Goal: Task Accomplishment & Management: Complete application form

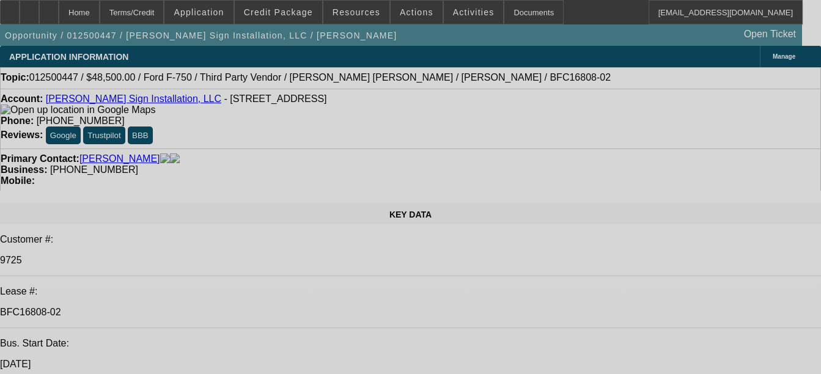
select select "0"
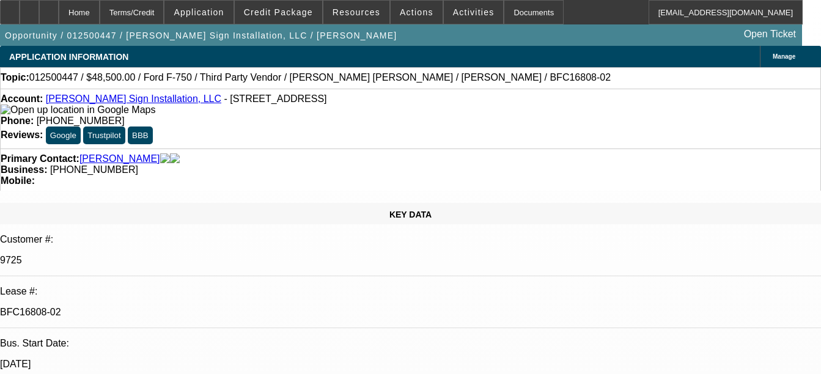
select select "0"
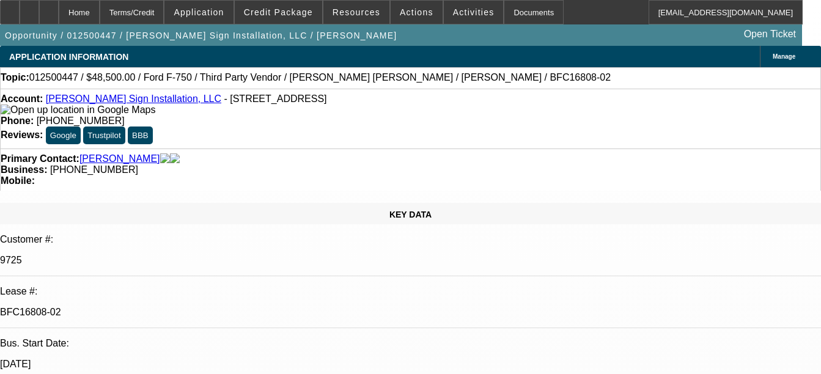
select select "0"
select select "0.1"
select select "2"
select select "0"
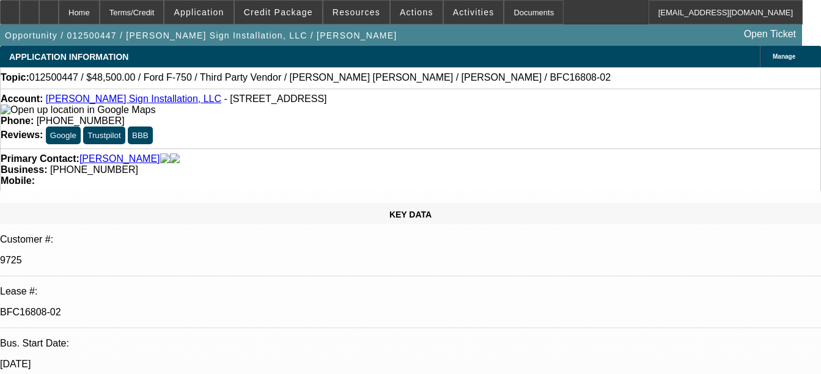
select select "1"
select select "6"
select select "1"
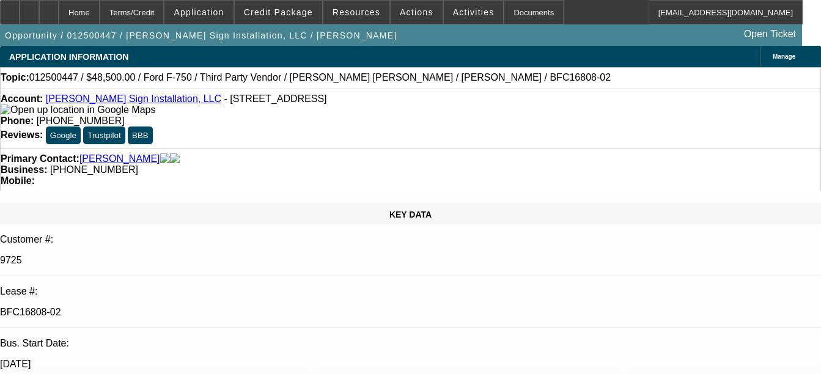
select select "6"
select select "1"
select select "6"
select select "1"
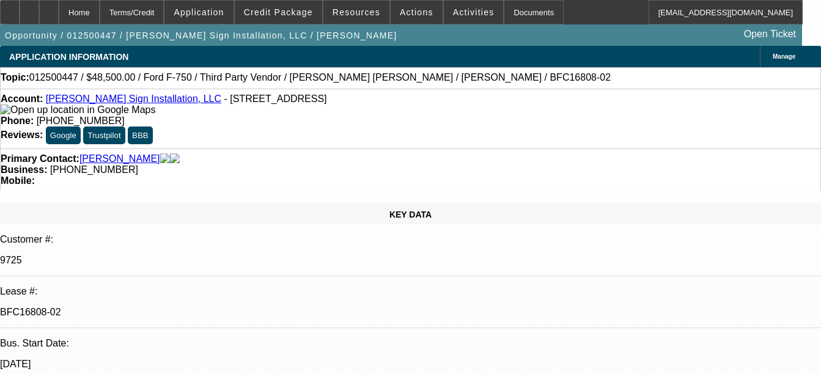
select select "2"
select select "6"
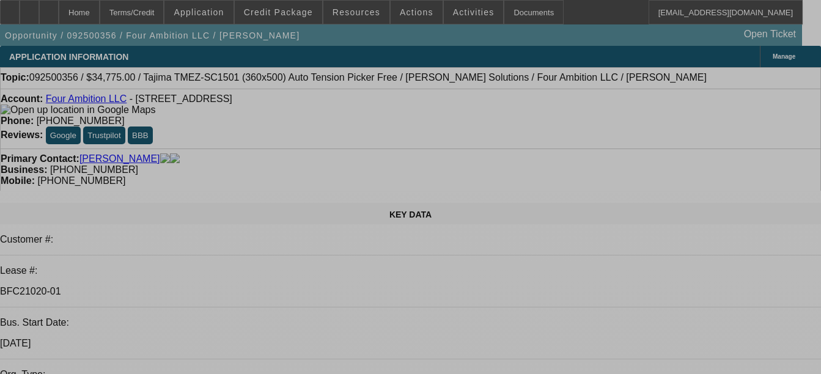
select select "0"
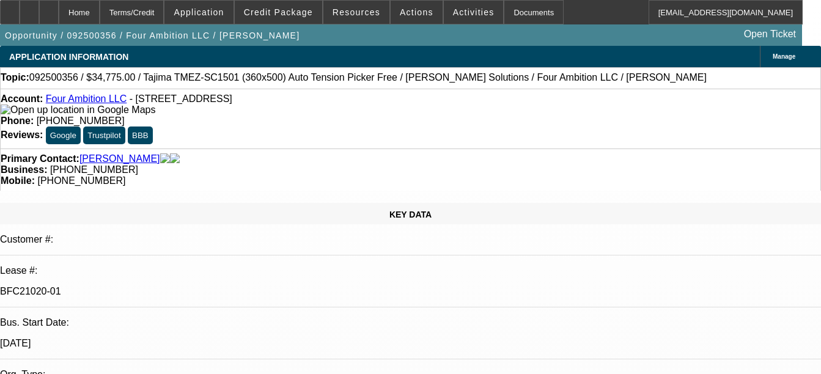
select select "2"
select select "0"
select select "2"
select select "0"
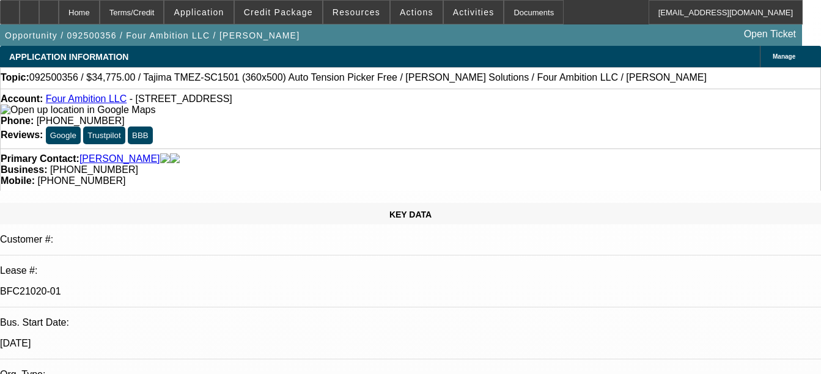
select select "0"
select select "2"
select select "0"
select select "2"
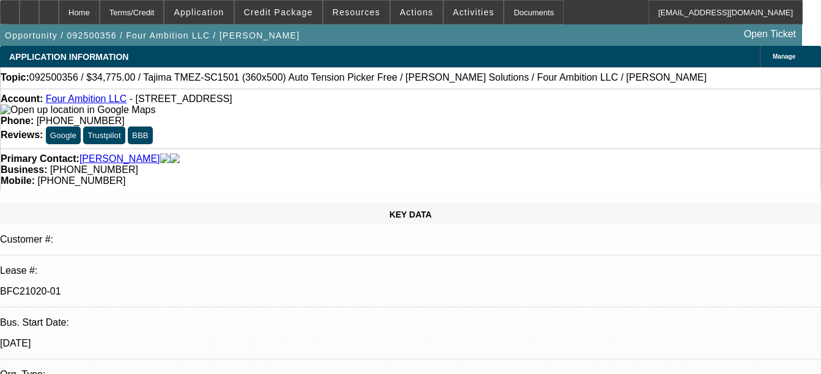
select select "0"
select select "1"
select select "2"
select select "6"
select select "1"
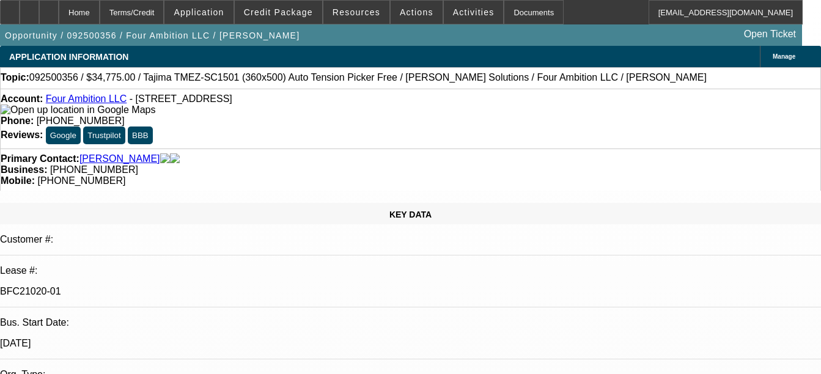
select select "2"
select select "6"
select select "1"
select select "2"
select select "6"
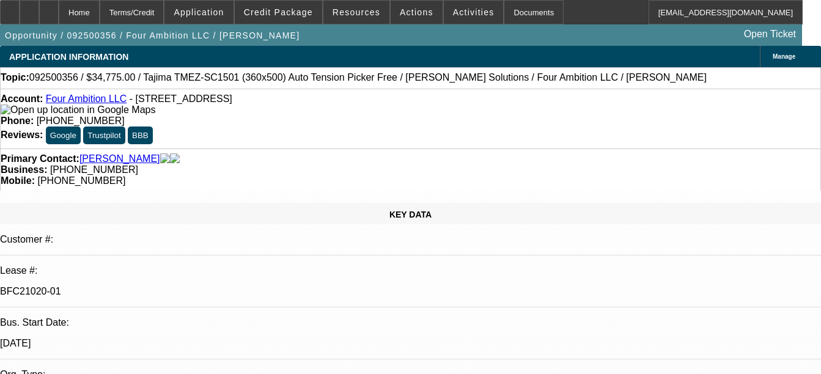
select select "1"
select select "2"
select select "6"
click at [98, 104] on link "Four Ambition LLC" at bounding box center [86, 99] width 81 height 10
click at [59, 17] on div at bounding box center [49, 12] width 20 height 24
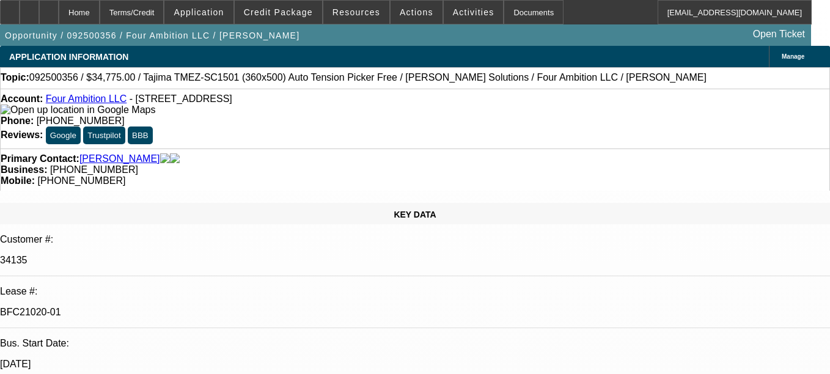
select select "0"
select select "2"
select select "0"
select select "6"
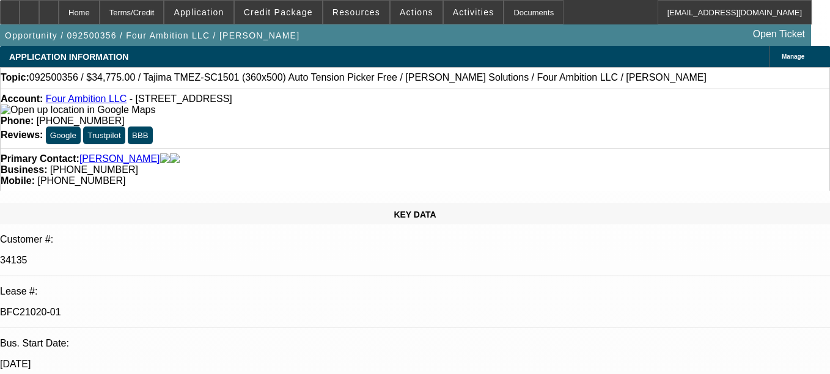
select select "0"
select select "2"
select select "0"
select select "6"
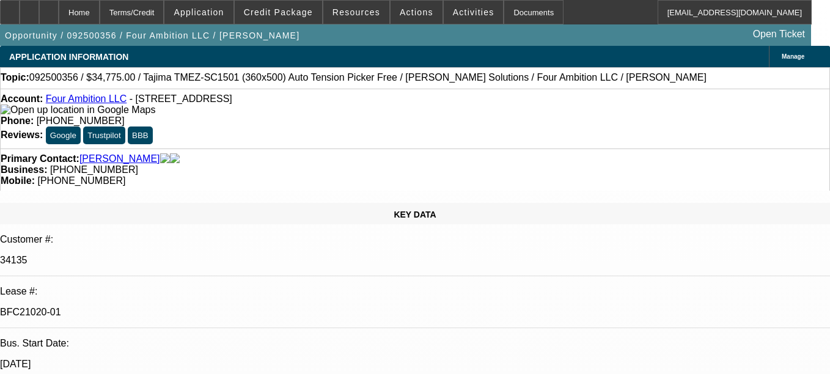
select select "0"
select select "2"
select select "0"
select select "6"
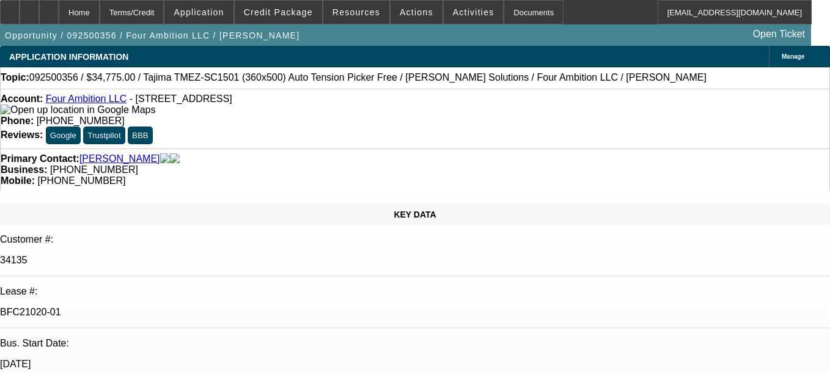
select select "0"
select select "2"
select select "0"
select select "6"
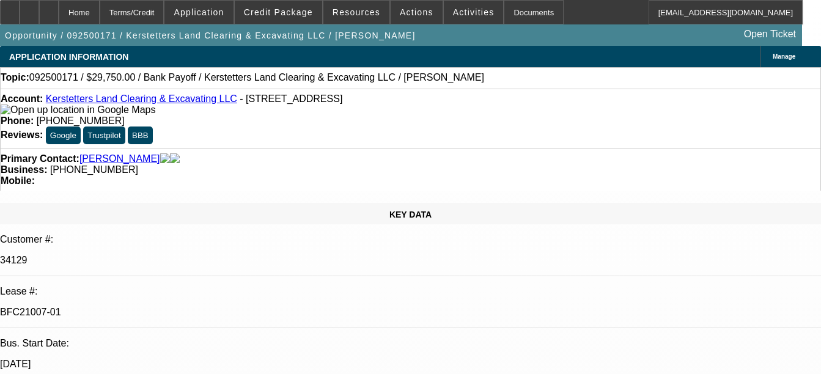
select select "0.15"
select select "2"
select select "0"
select select "0.15"
select select "2"
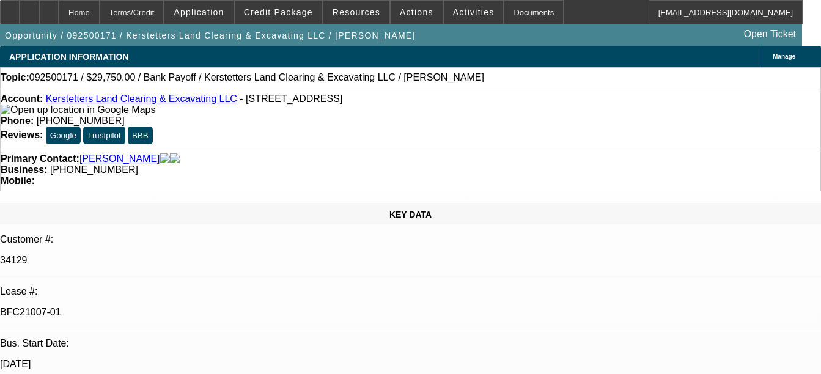
select select "0"
select select "0.15"
select select "2"
select select "0"
select select "0.15"
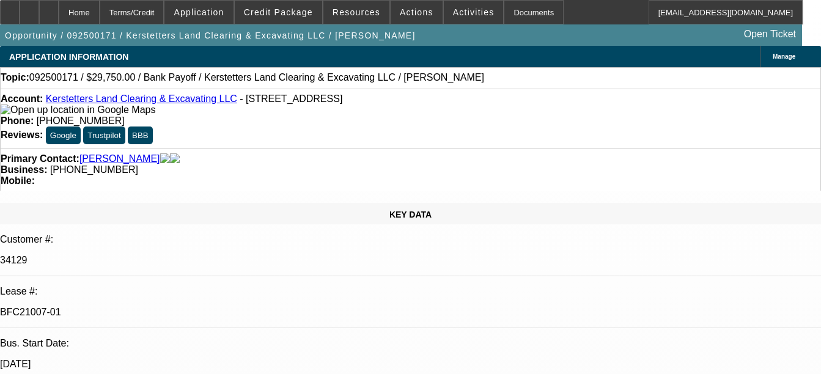
select select "2"
select select "0"
select select "1"
select select "2"
select select "6"
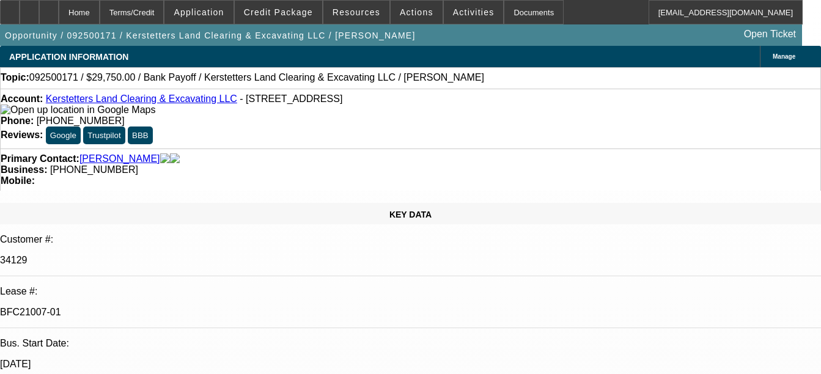
select select "1"
select select "2"
select select "6"
select select "1"
select select "2"
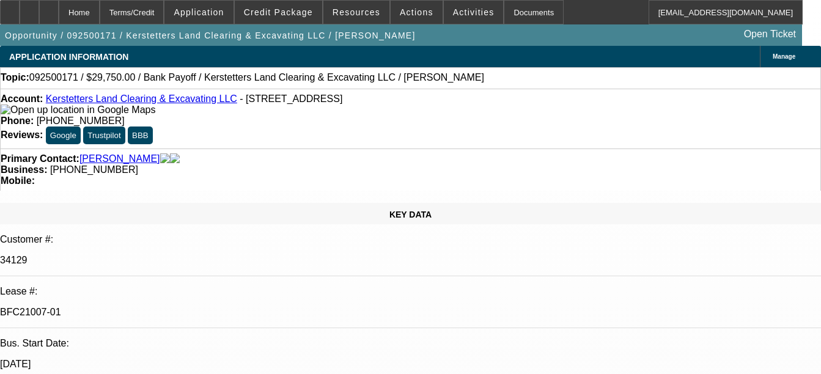
select select "6"
select select "1"
select select "2"
select select "6"
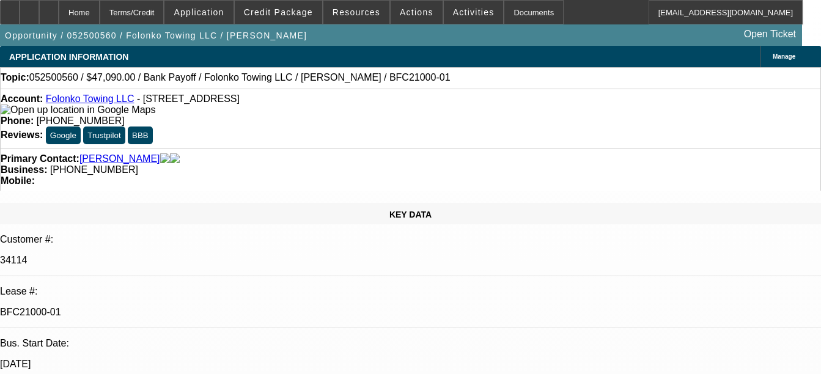
select select "0"
select select "2"
select select "0.1"
select select "0"
select select "2"
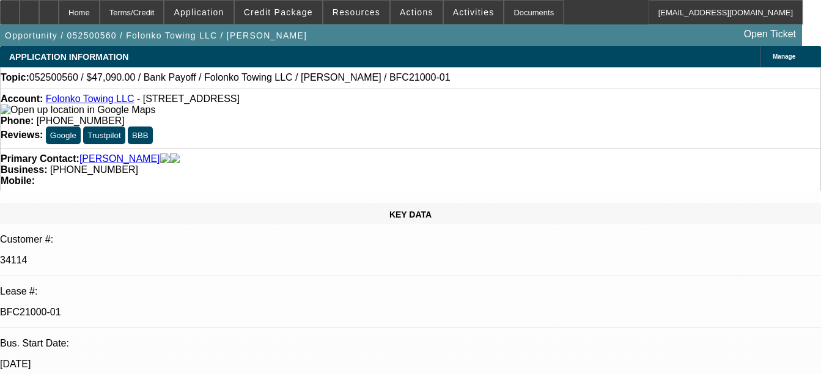
select select "0.1"
select select "0"
select select "2"
select select "0.1"
select select "0"
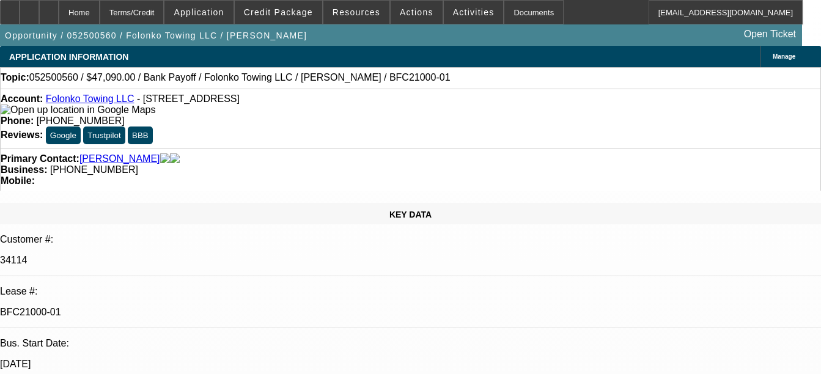
select select "2"
select select "0.1"
select select "1"
select select "2"
select select "4"
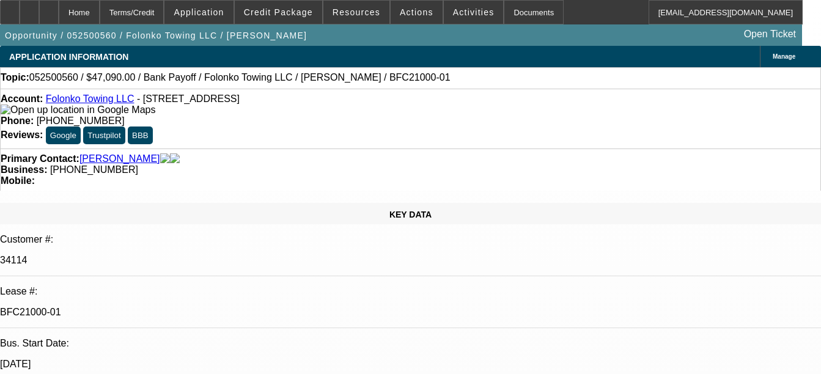
select select "1"
select select "2"
select select "4"
select select "1"
select select "2"
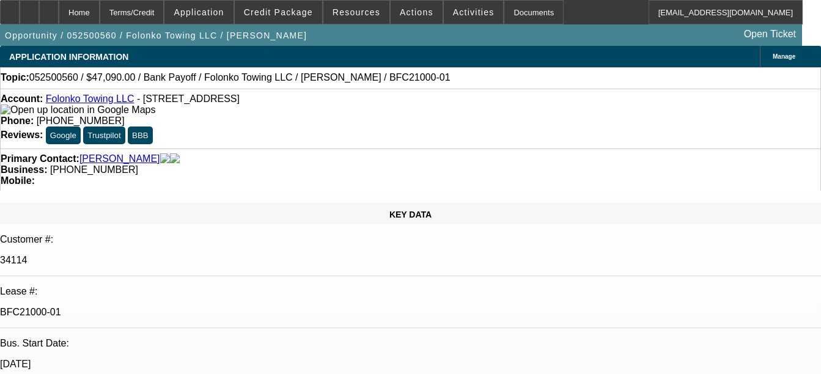
select select "4"
select select "1"
select select "2"
select select "4"
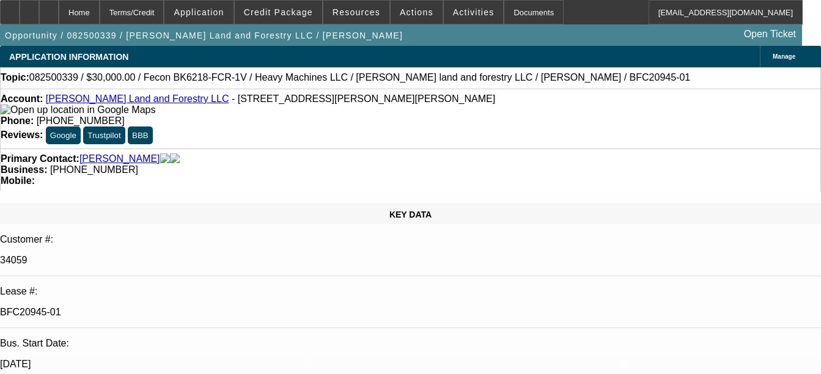
select select "0"
select select "2"
select select "0"
select select "2"
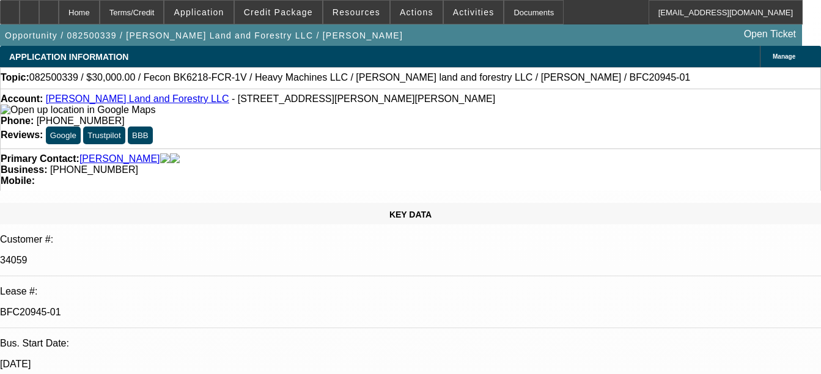
select select "0"
select select "0.2"
select select "2"
select select "0"
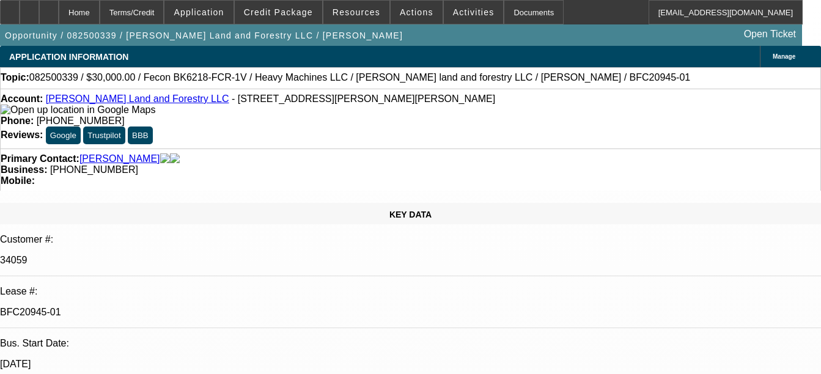
select select "0"
select select "1"
select select "2"
select select "6"
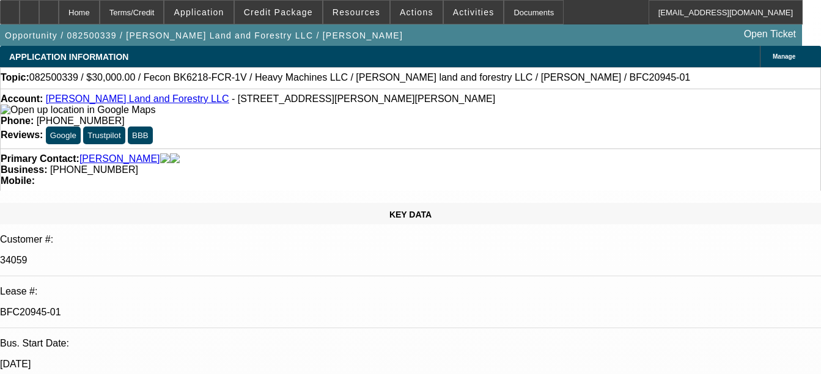
select select "1"
select select "2"
select select "6"
select select "1"
select select "2"
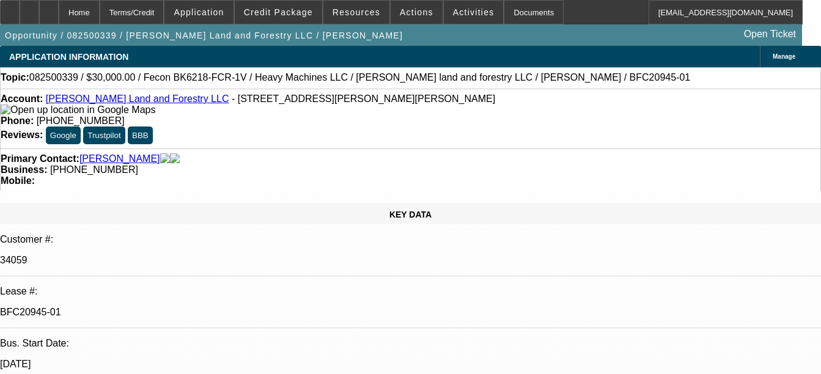
select select "6"
select select "1"
select select "19"
